Goal: Transaction & Acquisition: Download file/media

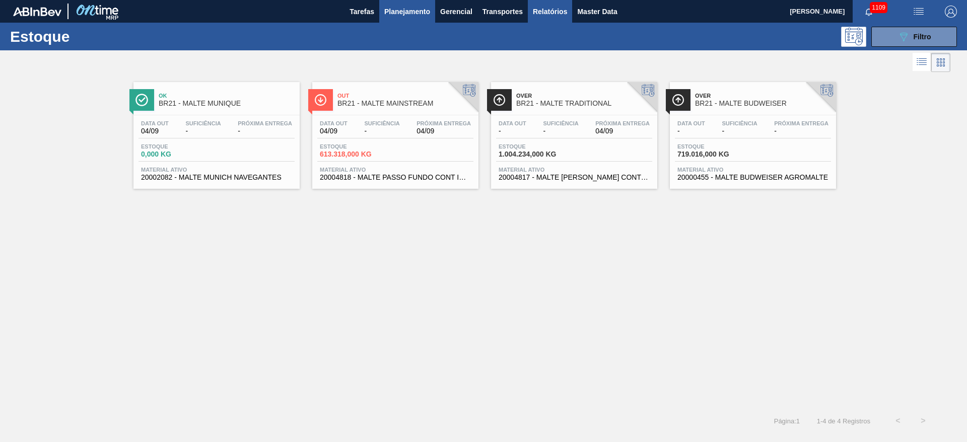
click at [552, 13] on span "Relatórios" at bounding box center [550, 12] width 34 height 12
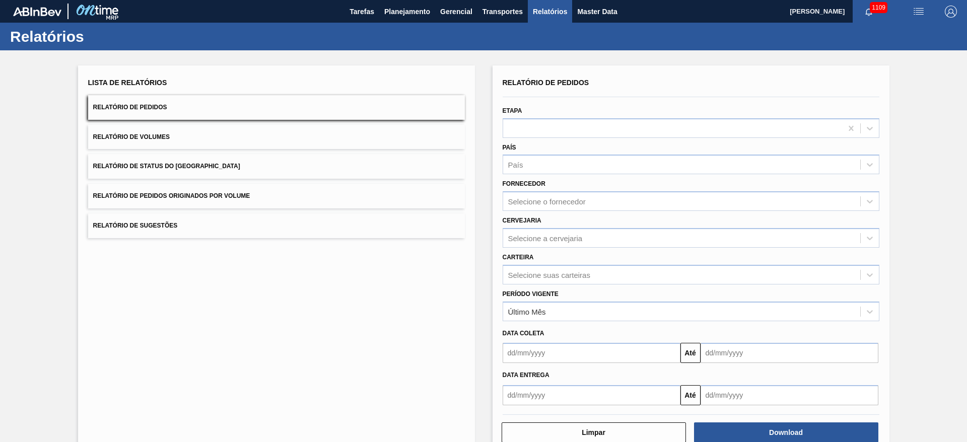
click at [125, 165] on span "Relatório de Status do [GEOGRAPHIC_DATA]" at bounding box center [166, 166] width 147 height 7
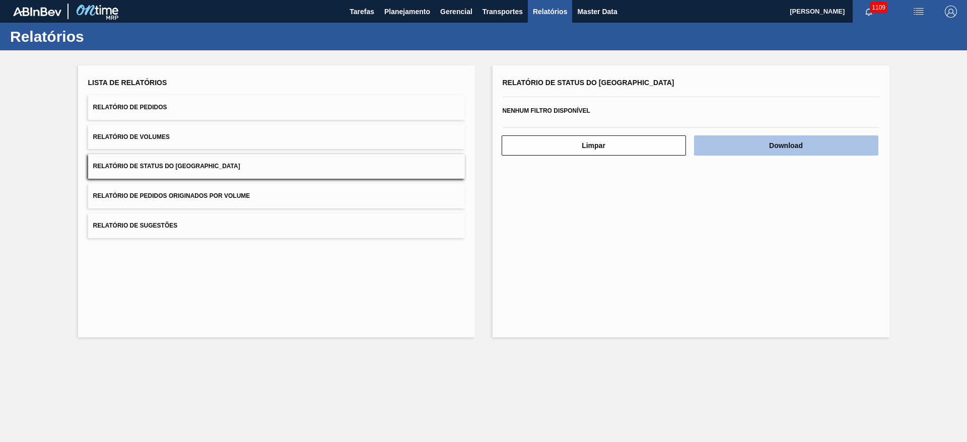
click at [771, 148] on button "Download" at bounding box center [786, 146] width 184 height 20
